Goal: Find contact information: Find contact information

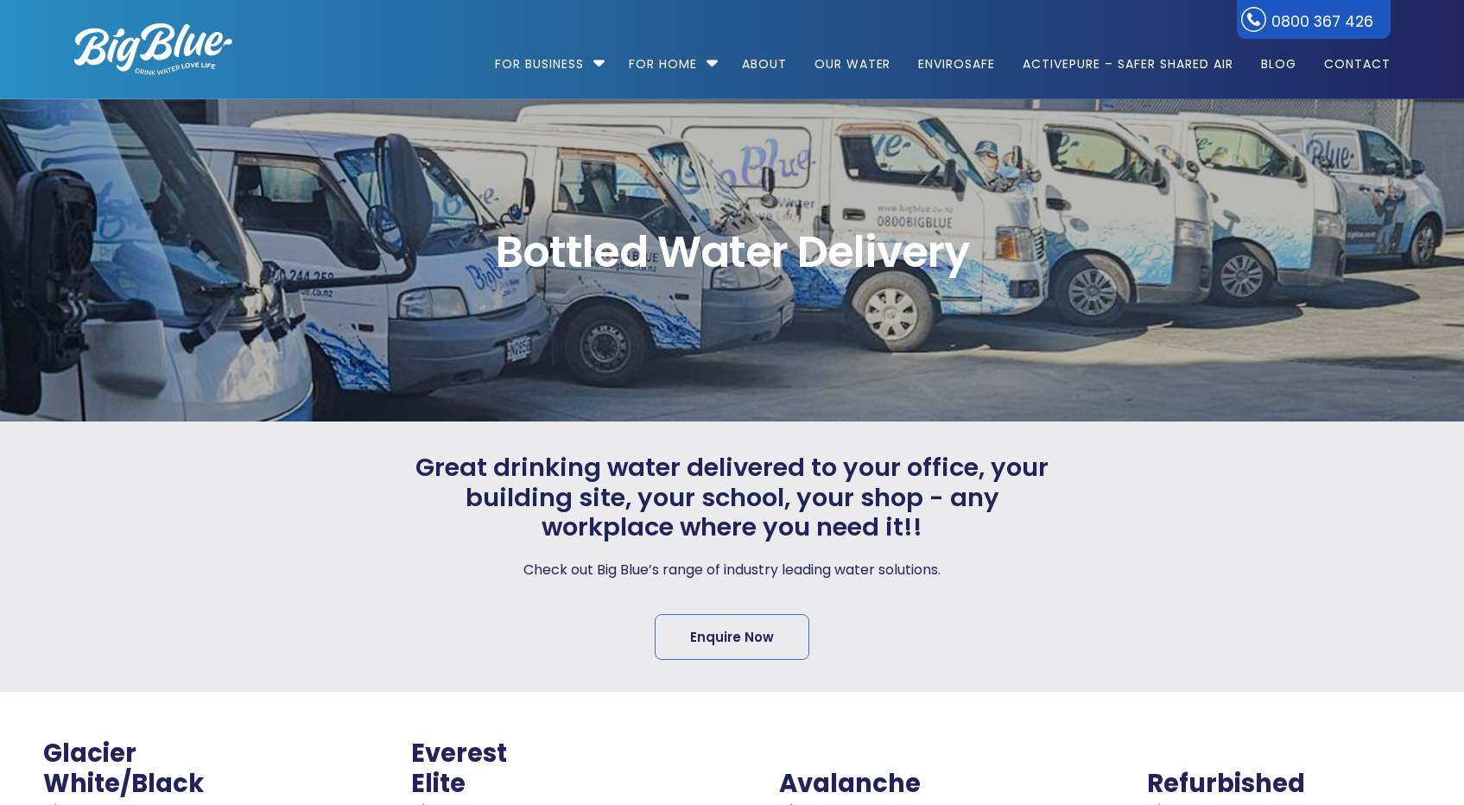
click at [1356, 60] on link "Contact" at bounding box center [1351, 55] width 79 height 111
